Goal: Contribute content: Contribute content

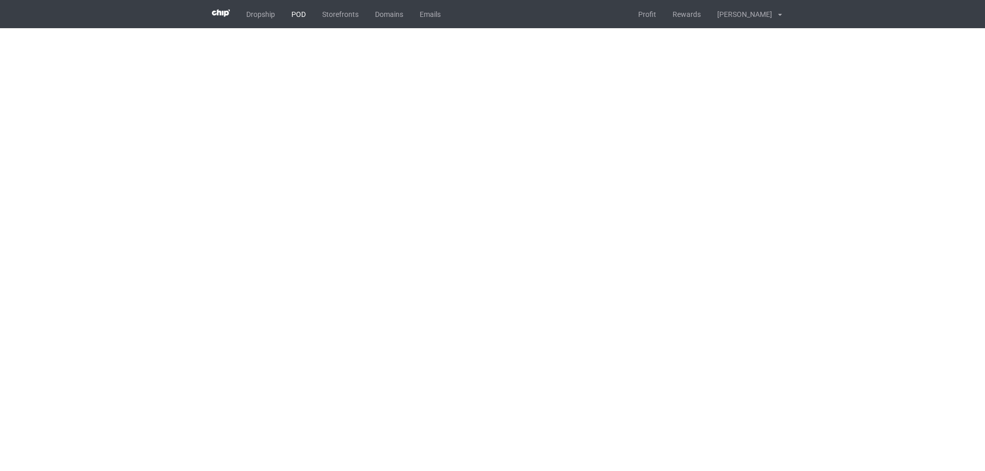
click at [299, 15] on link "POD" at bounding box center [298, 14] width 31 height 28
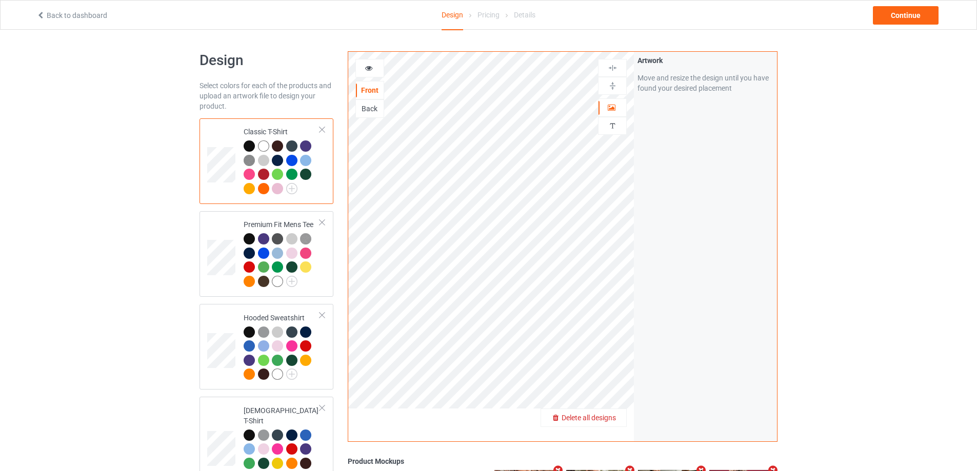
click at [616, 415] on span "Delete all designs" at bounding box center [589, 418] width 54 height 8
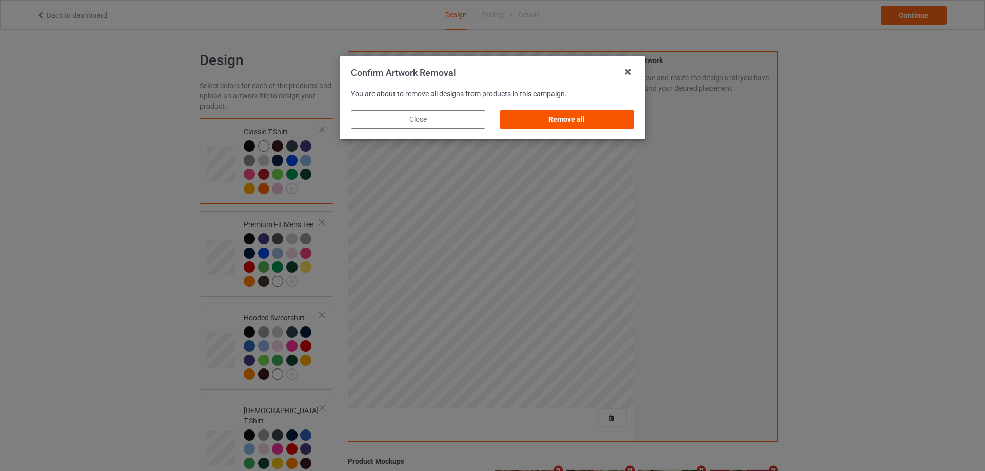
click at [629, 124] on div "Remove all" at bounding box center [567, 119] width 134 height 18
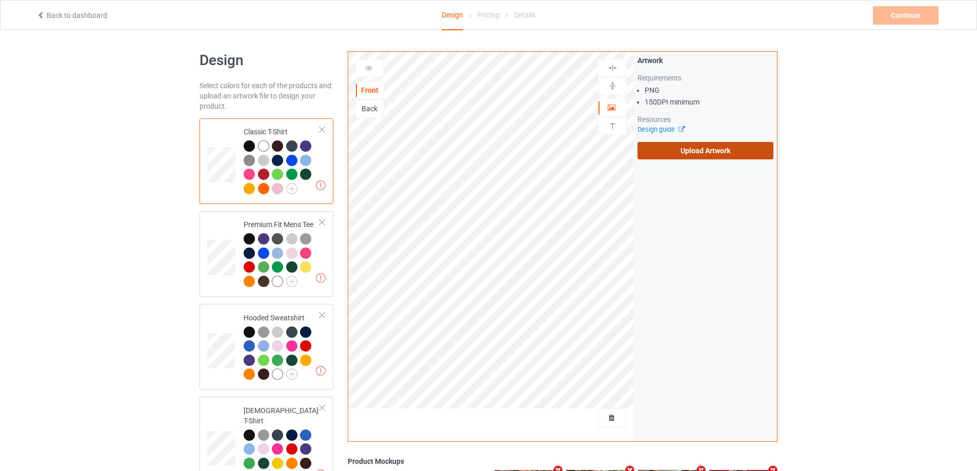
click at [708, 153] on label "Upload Artwork" at bounding box center [705, 150] width 136 height 17
click at [0, 0] on input "Upload Artwork" at bounding box center [0, 0] width 0 height 0
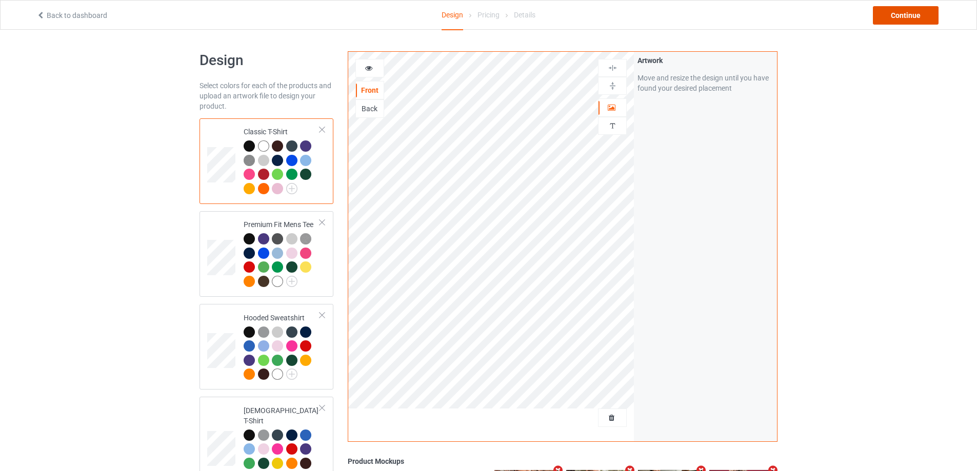
click at [912, 19] on div "Continue" at bounding box center [906, 15] width 66 height 18
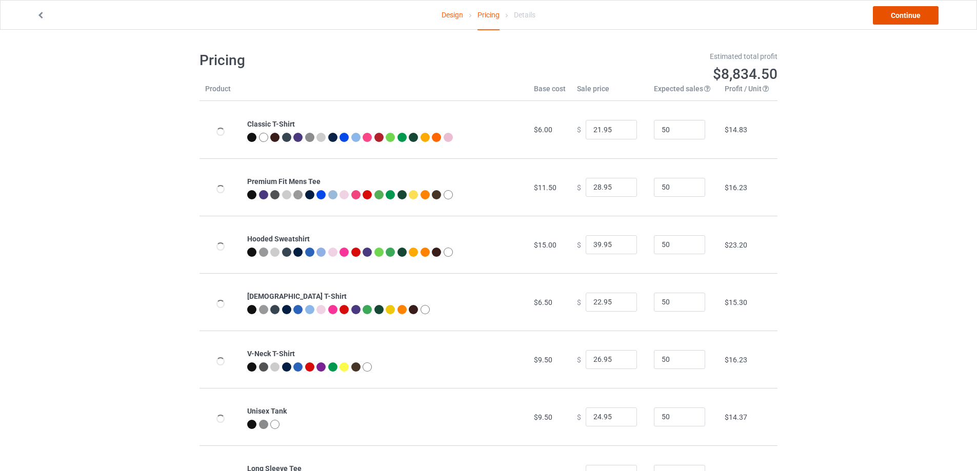
click at [909, 18] on link "Continue" at bounding box center [906, 15] width 66 height 18
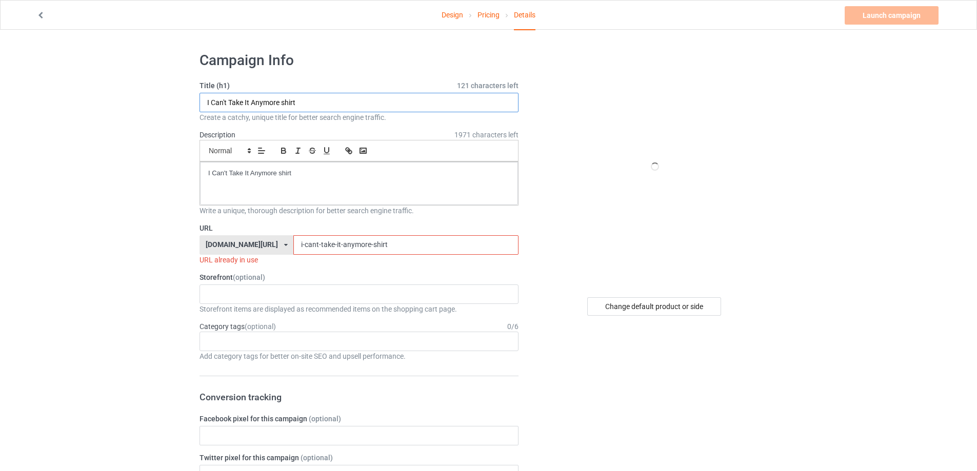
drag, startPoint x: 317, startPoint y: 104, endPoint x: 138, endPoint y: 103, distance: 178.5
paste input "WTF Is Wrong With Russia"
type input "WTF Is Wrong With Russia shirt"
drag, startPoint x: 224, startPoint y: 186, endPoint x: 89, endPoint y: 181, distance: 135.0
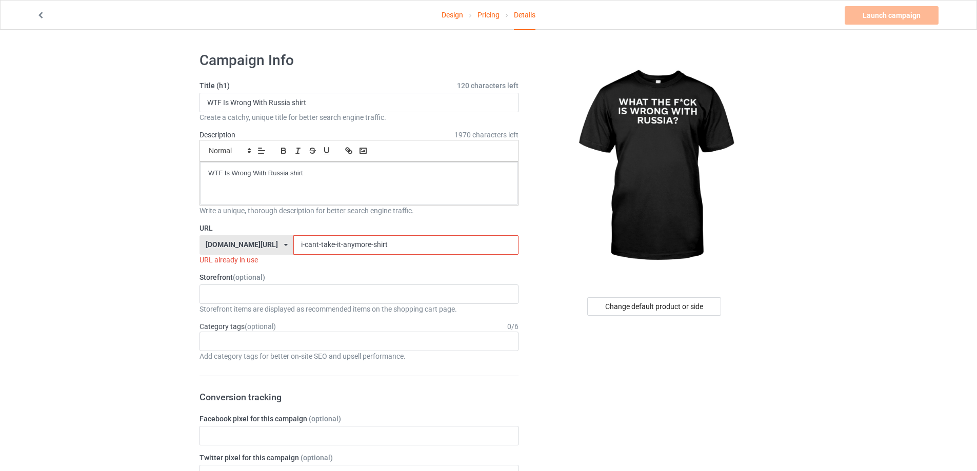
drag, startPoint x: 381, startPoint y: 236, endPoint x: 185, endPoint y: 233, distance: 195.9
paste input "WTF Is Wrong With Russia"
click at [293, 250] on input "WTF Is Wrong With Russia shirt" at bounding box center [405, 244] width 225 height 19
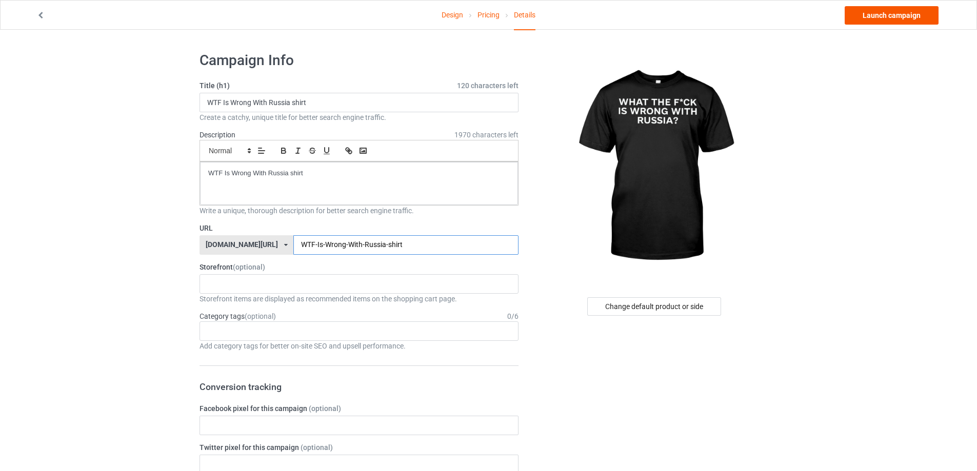
type input "WTF-Is-Wrong-With-Russia-shirt"
click at [891, 13] on link "Launch campaign" at bounding box center [892, 15] width 94 height 18
